Goal: Complete application form: Complete application form

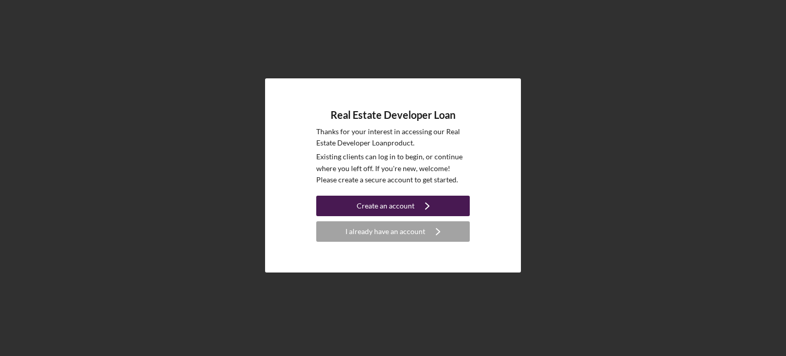
click at [388, 205] on div "Create an account" at bounding box center [386, 206] width 58 height 20
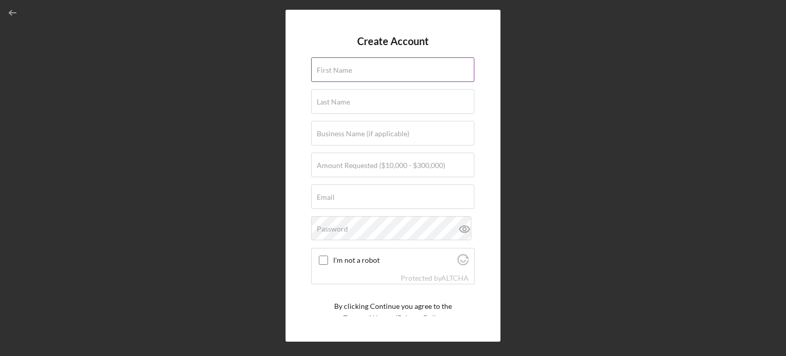
click at [340, 65] on div "First Name" at bounding box center [393, 70] width 164 height 26
type input "[PERSON_NAME]"
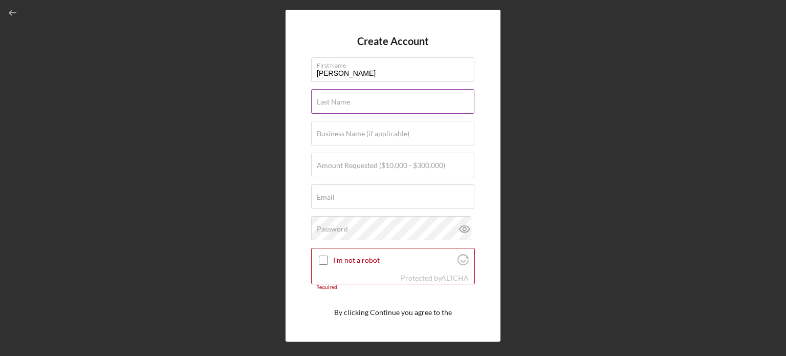
click at [370, 110] on input "Last Name" at bounding box center [392, 101] width 163 height 25
type input "[PERSON_NAME]"
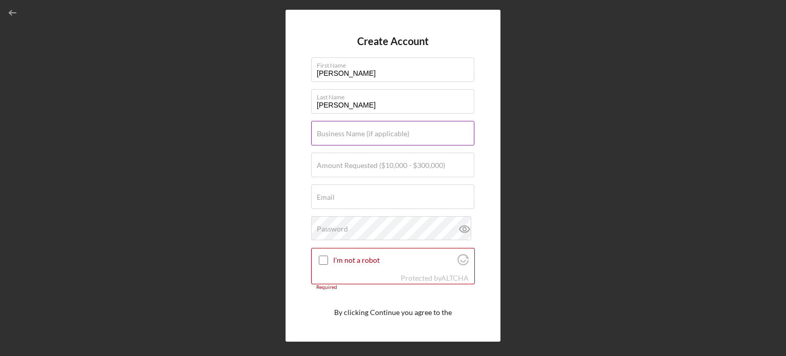
click at [371, 134] on label "Business Name (if applicable)" at bounding box center [363, 134] width 93 height 8
click at [371, 134] on input "Business Name (if applicable)" at bounding box center [392, 133] width 163 height 25
type input "Community Threads"
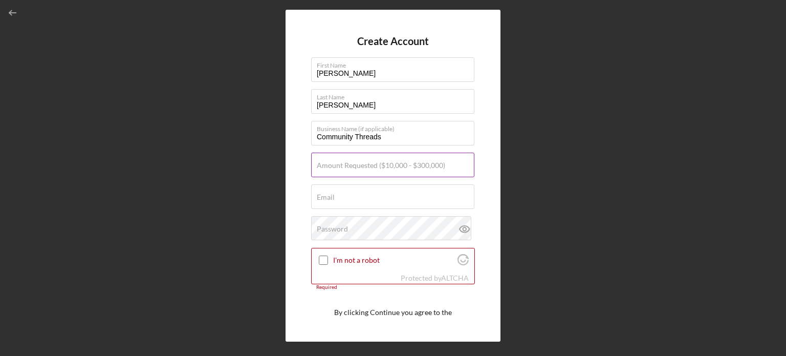
click at [334, 162] on label "Amount Requested ($10,000 - $300,000)" at bounding box center [381, 165] width 129 height 8
click at [334, 162] on input "Amount Requested ($10,000 - $300,000)" at bounding box center [392, 165] width 163 height 25
click at [330, 165] on input "Amount Requested ($10,000 - $300,000)" at bounding box center [392, 165] width 163 height 25
type input "$50,000"
click at [331, 197] on label "Email" at bounding box center [326, 197] width 18 height 8
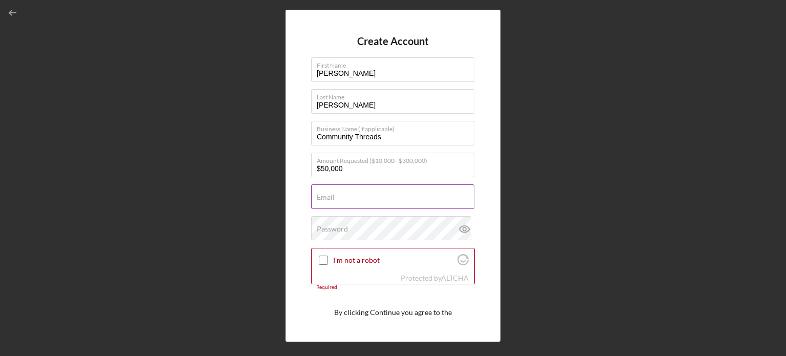
click at [331, 197] on input "Email" at bounding box center [392, 196] width 163 height 25
type input "[EMAIL_ADDRESS][DOMAIN_NAME]"
click at [322, 229] on label "Password" at bounding box center [332, 229] width 31 height 8
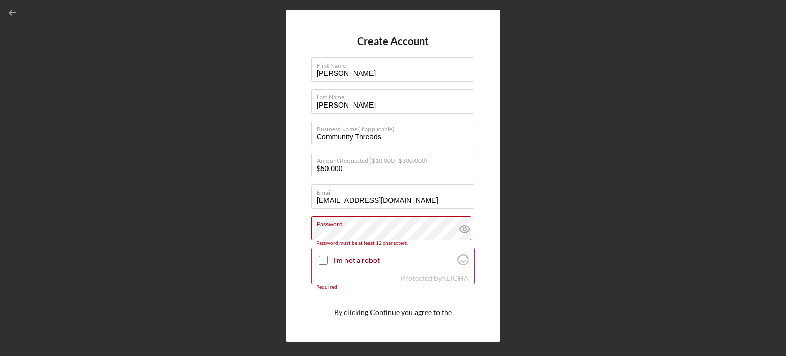
click at [326, 262] on input "I'm not a robot" at bounding box center [323, 260] width 9 height 9
checkbox input "true"
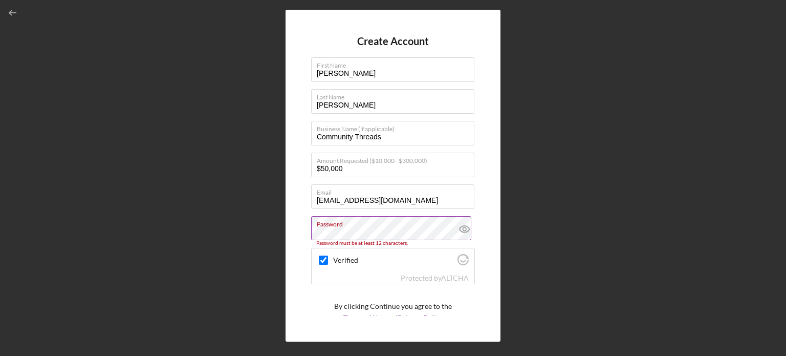
scroll to position [38, 0]
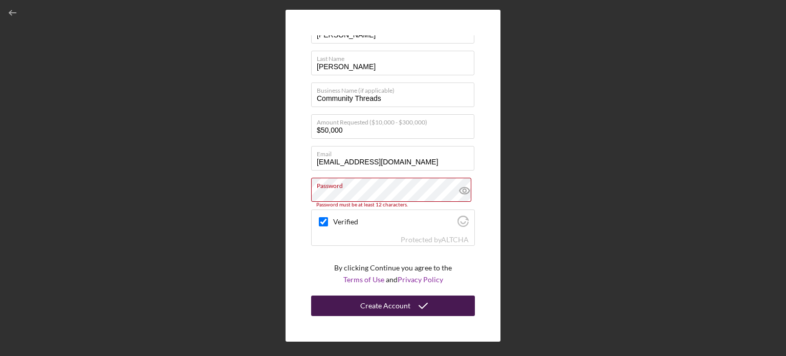
click at [383, 303] on div "Create Account" at bounding box center [385, 305] width 50 height 20
click at [380, 306] on div "Create Account" at bounding box center [385, 305] width 50 height 20
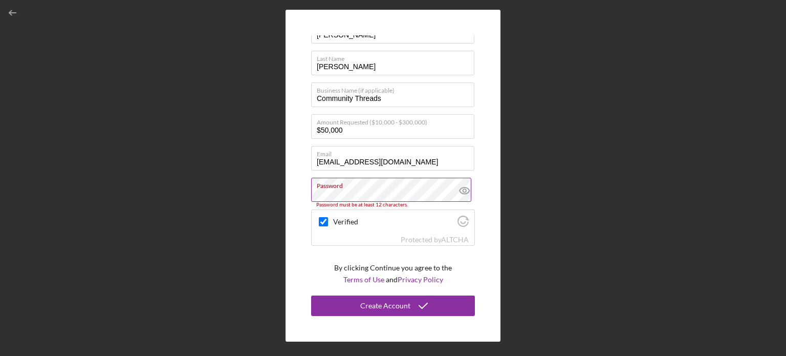
click at [350, 188] on label "Password" at bounding box center [396, 183] width 158 height 11
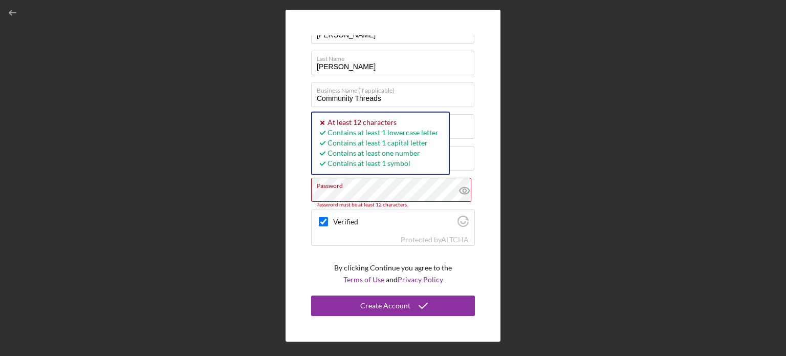
click at [285, 196] on div "Create Account First Name [PERSON_NAME] Last Name [PERSON_NAME] Business Name (…" at bounding box center [393, 175] width 776 height 351
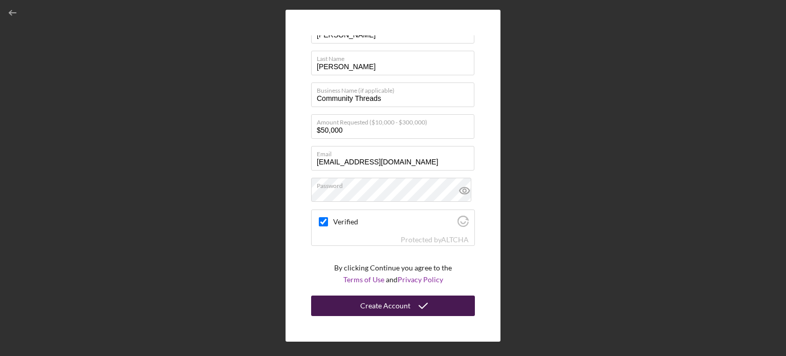
click at [405, 304] on div "Create Account" at bounding box center [385, 305] width 50 height 20
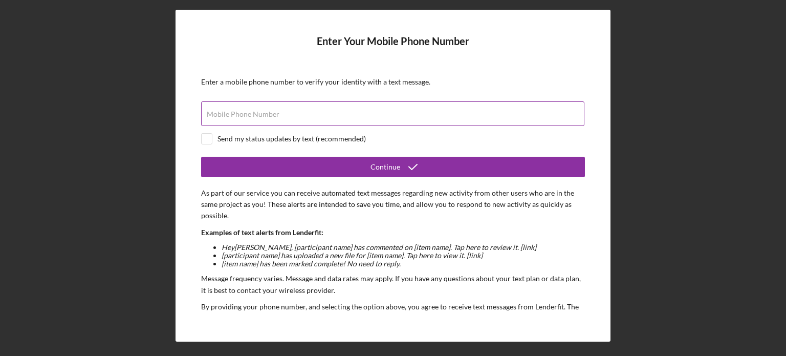
click at [316, 119] on input "Mobile Phone Number" at bounding box center [393, 113] width 384 height 25
